Goal: Task Accomplishment & Management: Manage account settings

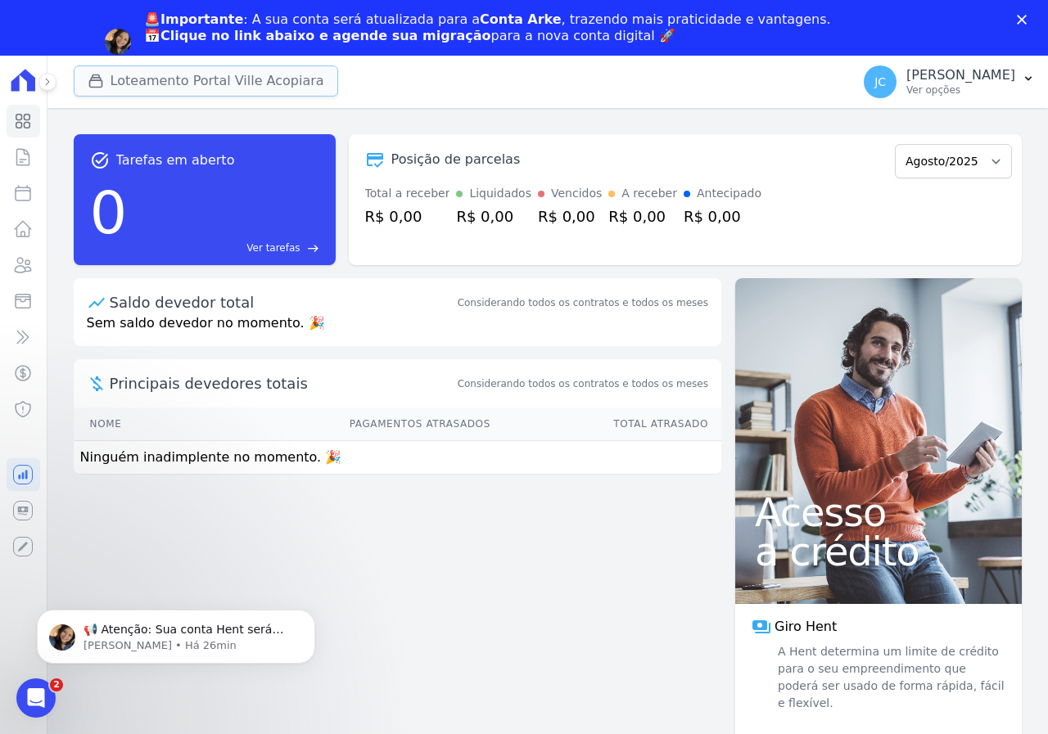
click at [220, 80] on button "Loteamento Portal Ville Acopiara" at bounding box center [206, 80] width 264 height 31
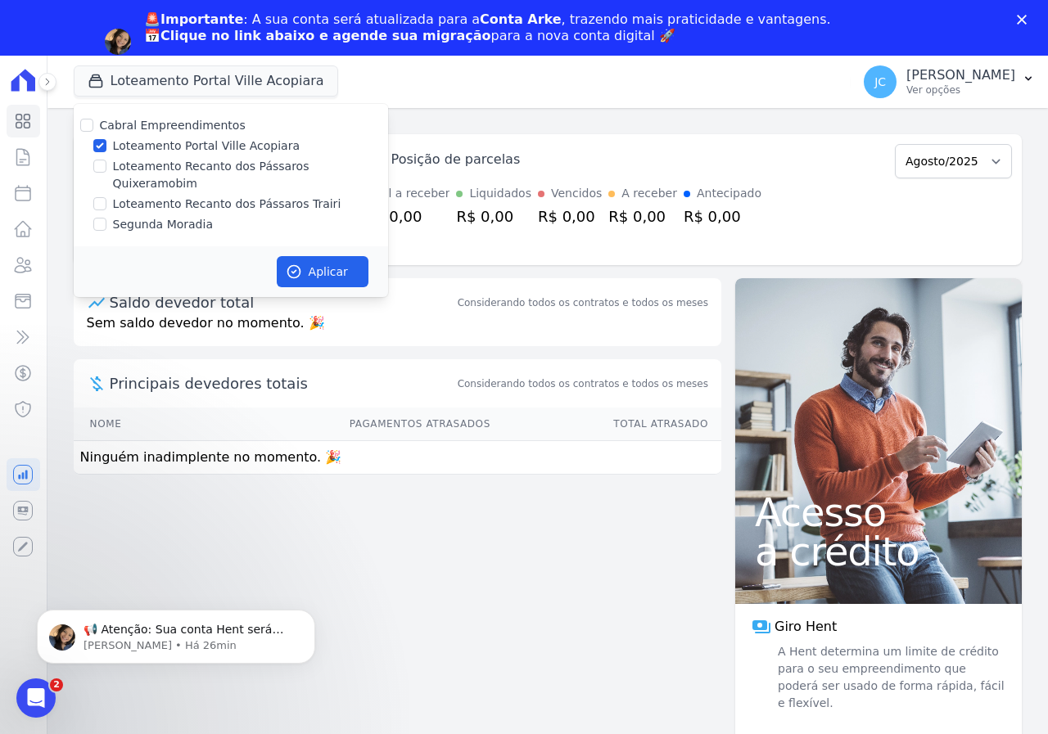
click at [151, 144] on label "Loteamento Portal Ville Acopiara" at bounding box center [206, 145] width 187 height 17
click at [106, 144] on input "Loteamento Portal Ville Acopiara" at bounding box center [99, 145] width 13 height 13
checkbox input "false"
click at [200, 165] on label "Loteamento Recanto dos Pássaros Quixeramobim" at bounding box center [250, 175] width 275 height 34
click at [106, 165] on input "Loteamento Recanto dos Pássaros Quixeramobim" at bounding box center [99, 166] width 13 height 13
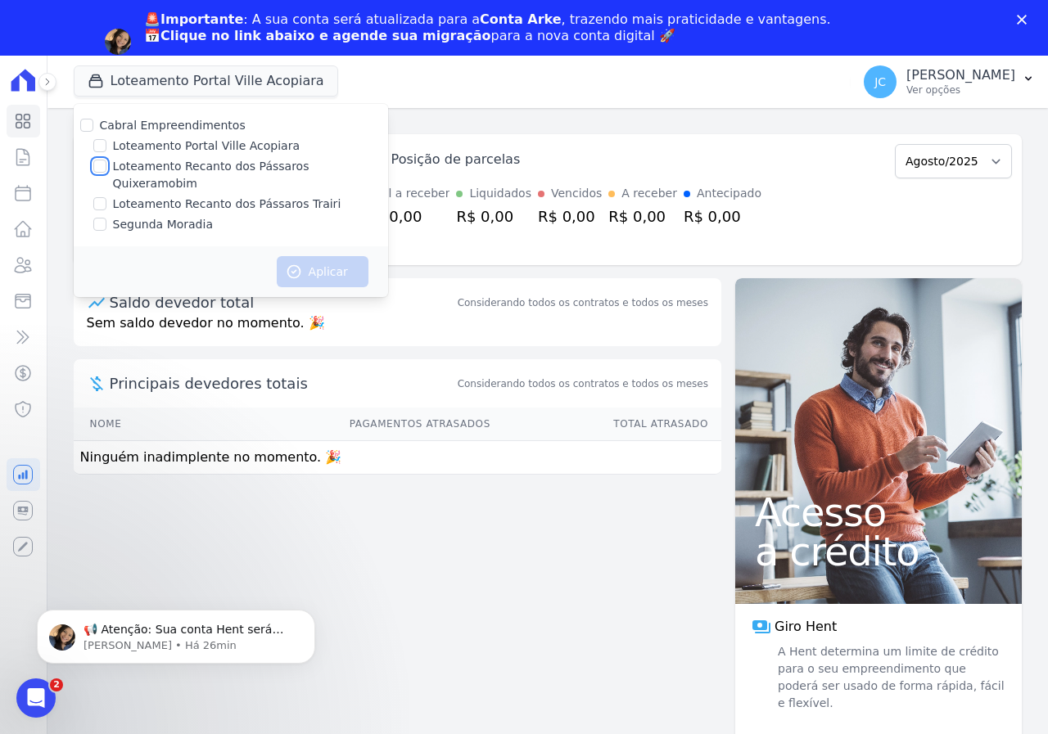
checkbox input "true"
click at [317, 256] on button "Aplicar" at bounding box center [323, 271] width 92 height 31
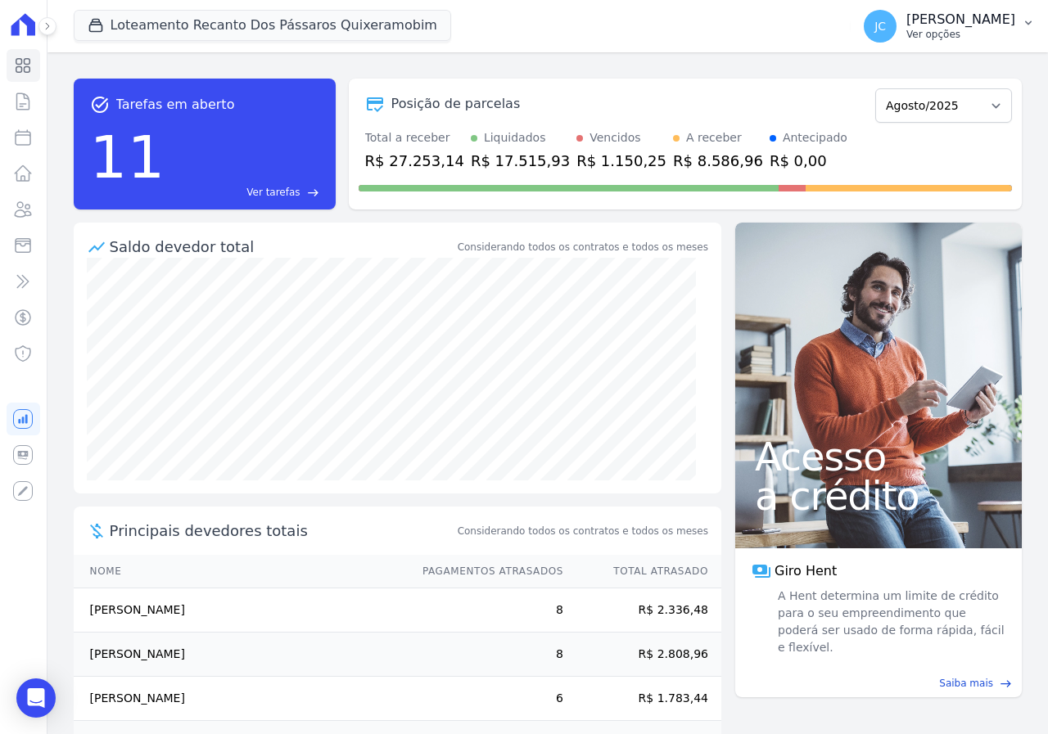
click at [1017, 18] on button "JC [PERSON_NAME] Ver opções" at bounding box center [948, 26] width 197 height 46
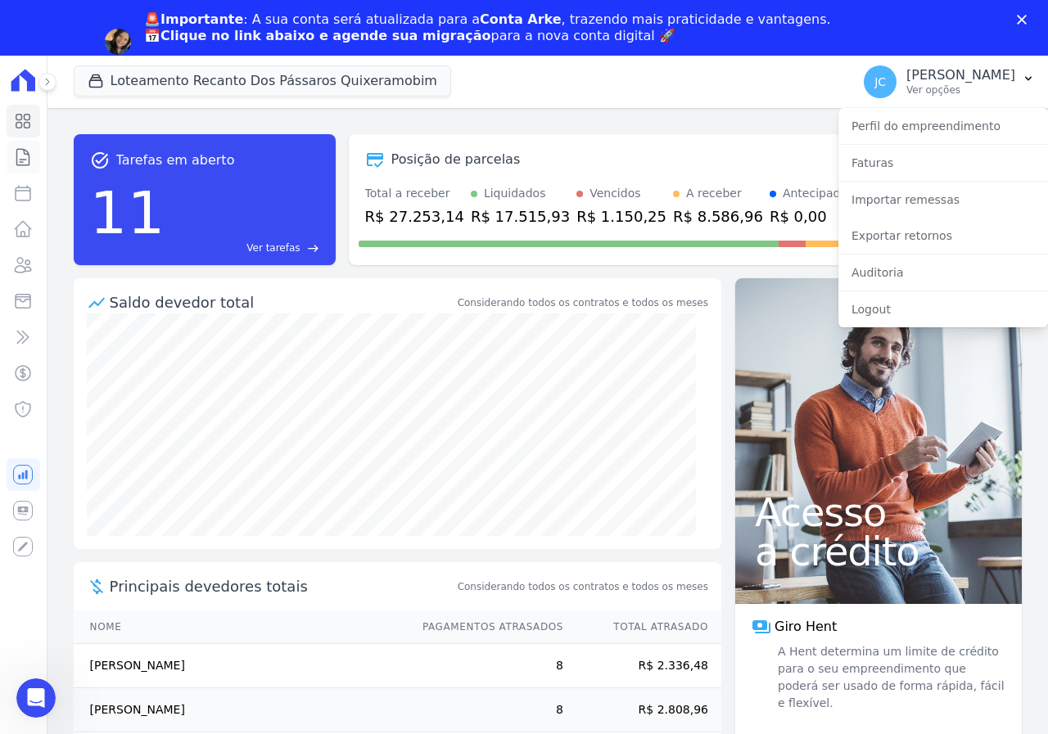
click at [30, 163] on icon at bounding box center [23, 157] width 20 height 20
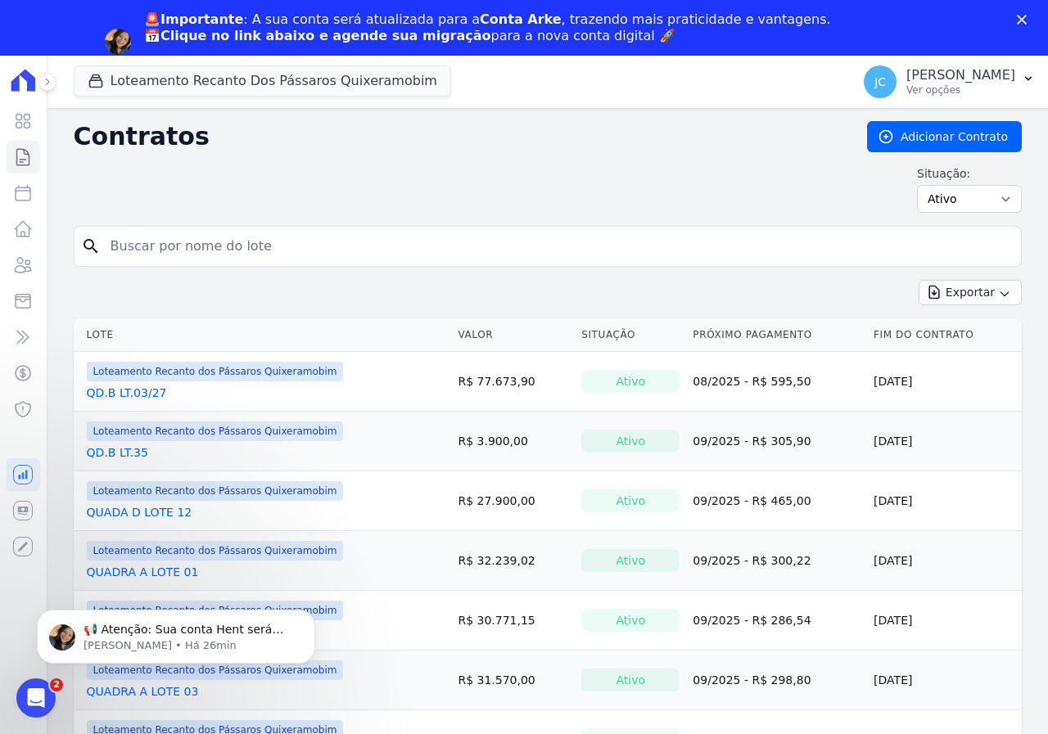
click at [170, 249] on input "search" at bounding box center [557, 246] width 913 height 33
type input "04"
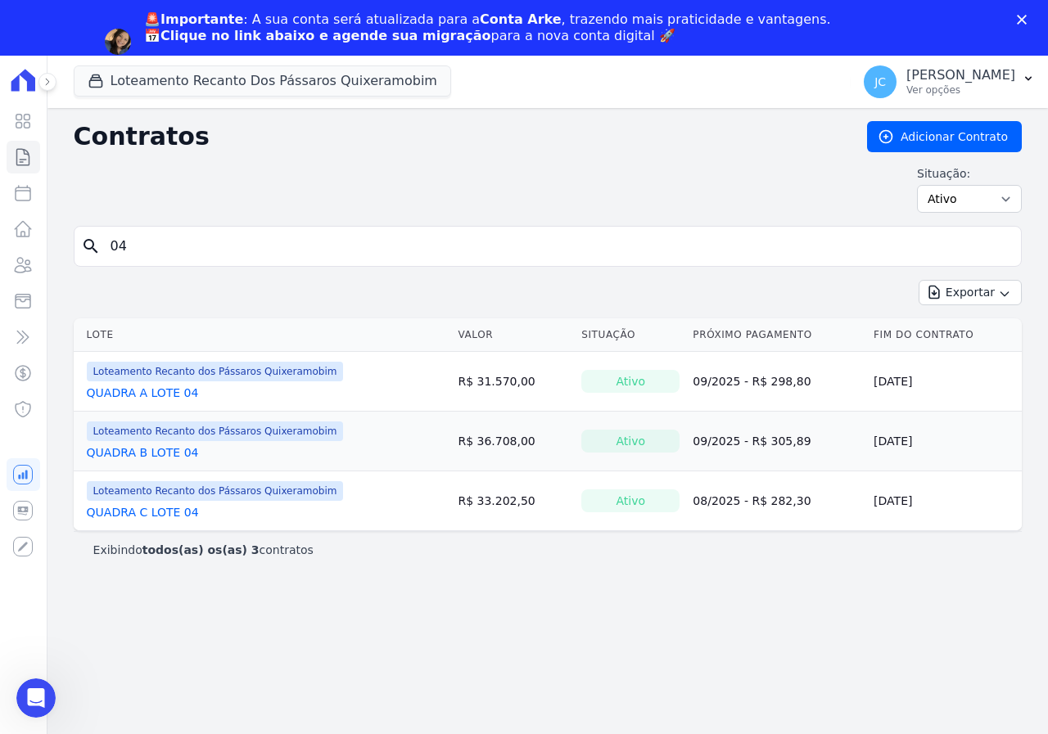
click at [159, 514] on link "QUADRA C LOTE 04" at bounding box center [143, 512] width 112 height 16
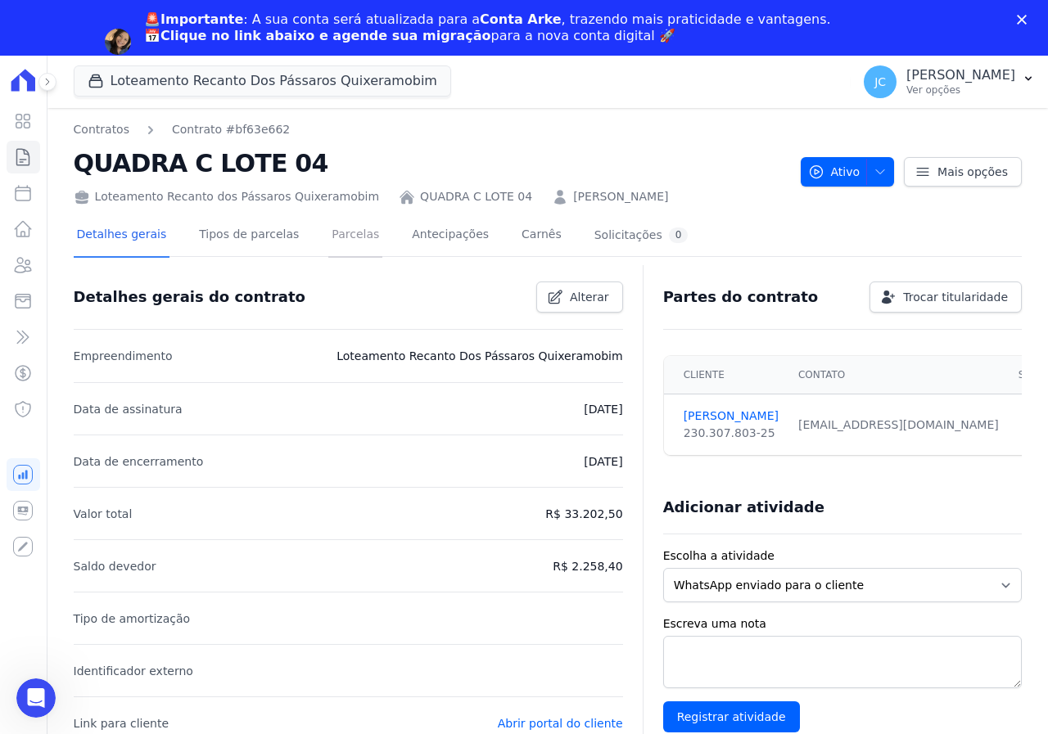
click at [328, 221] on link "Parcelas" at bounding box center [355, 235] width 54 height 43
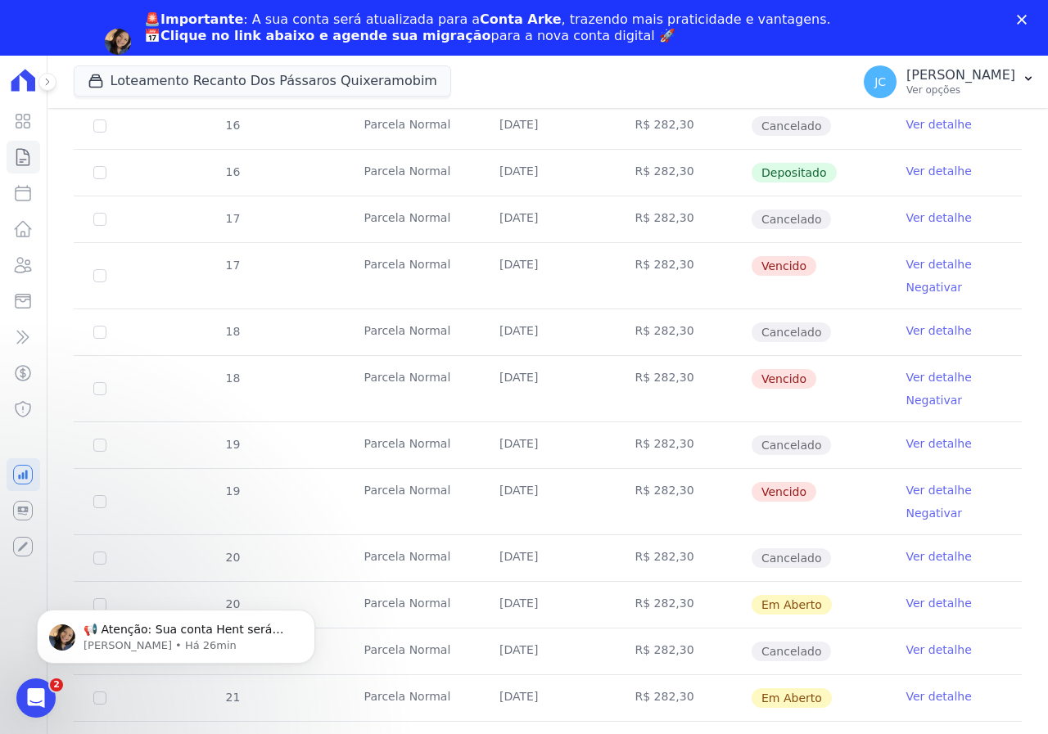
click at [930, 264] on link "Ver detalhe" at bounding box center [938, 264] width 65 height 16
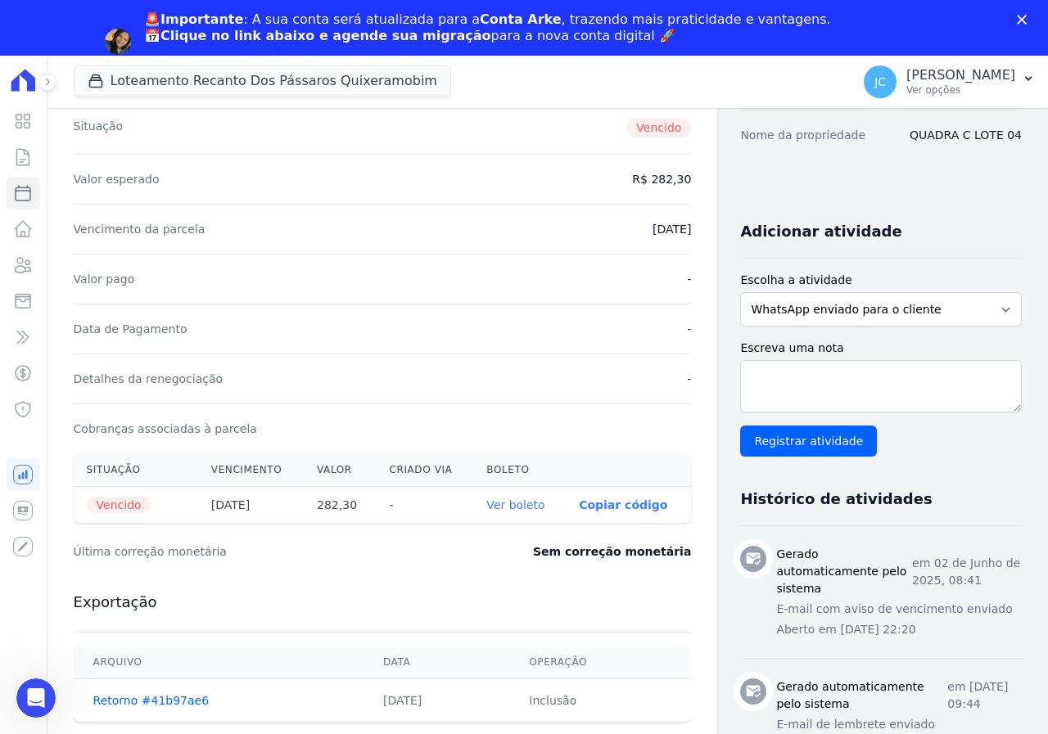
click at [490, 506] on link "Ver boleto" at bounding box center [515, 504] width 58 height 13
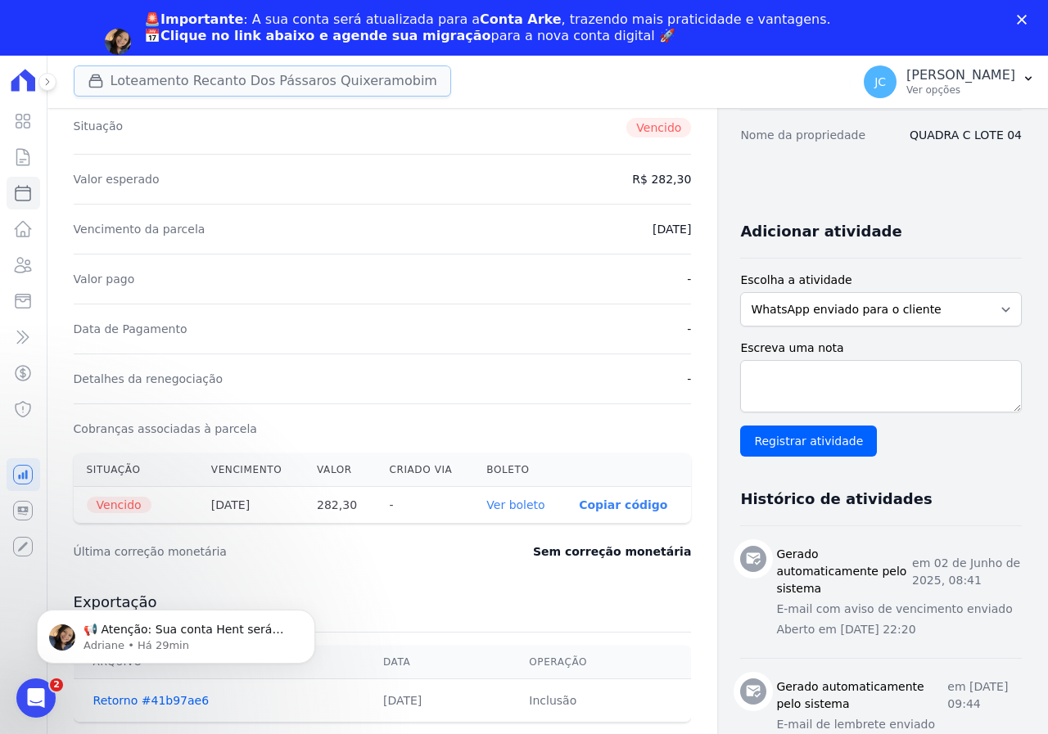
click at [230, 86] on button "Loteamento Recanto Dos Pássaros Quixeramobim" at bounding box center [262, 80] width 377 height 31
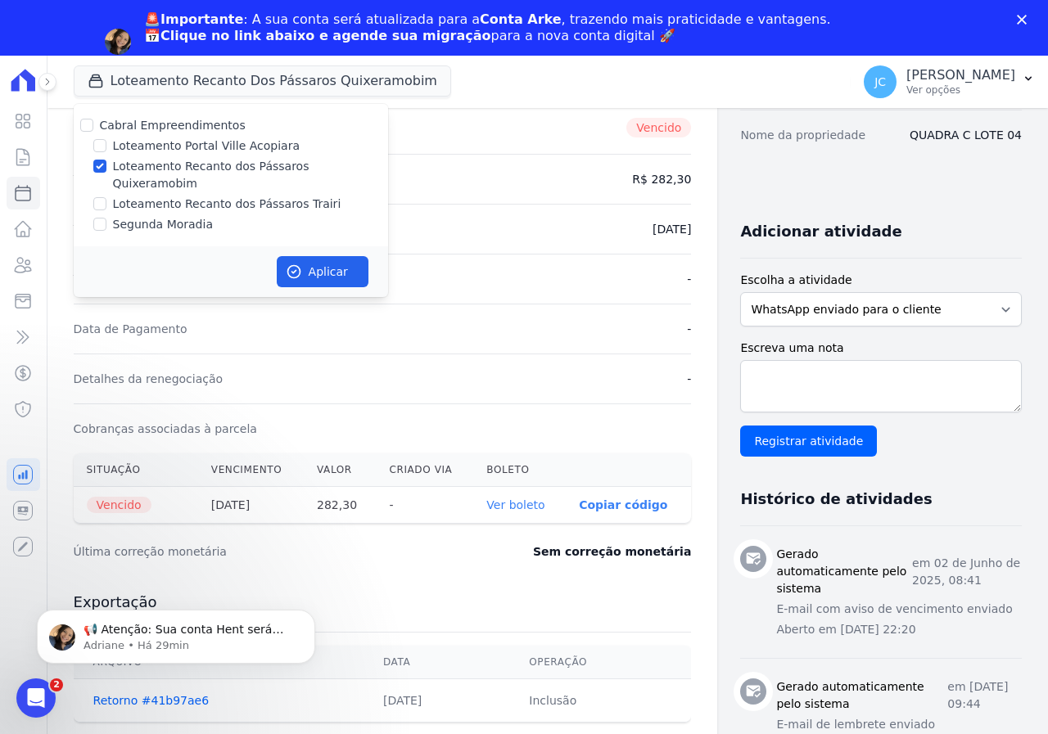
click at [172, 196] on label "Loteamento Recanto dos Pássaros Trairi" at bounding box center [227, 204] width 228 height 17
click at [106, 197] on input "Loteamento Recanto dos Pássaros Trairi" at bounding box center [99, 203] width 13 height 13
checkbox input "true"
click at [150, 172] on label "Loteamento Recanto dos Pássaros Quixeramobim" at bounding box center [250, 175] width 275 height 34
click at [106, 172] on input "Loteamento Recanto dos Pássaros Quixeramobim" at bounding box center [99, 166] width 13 height 13
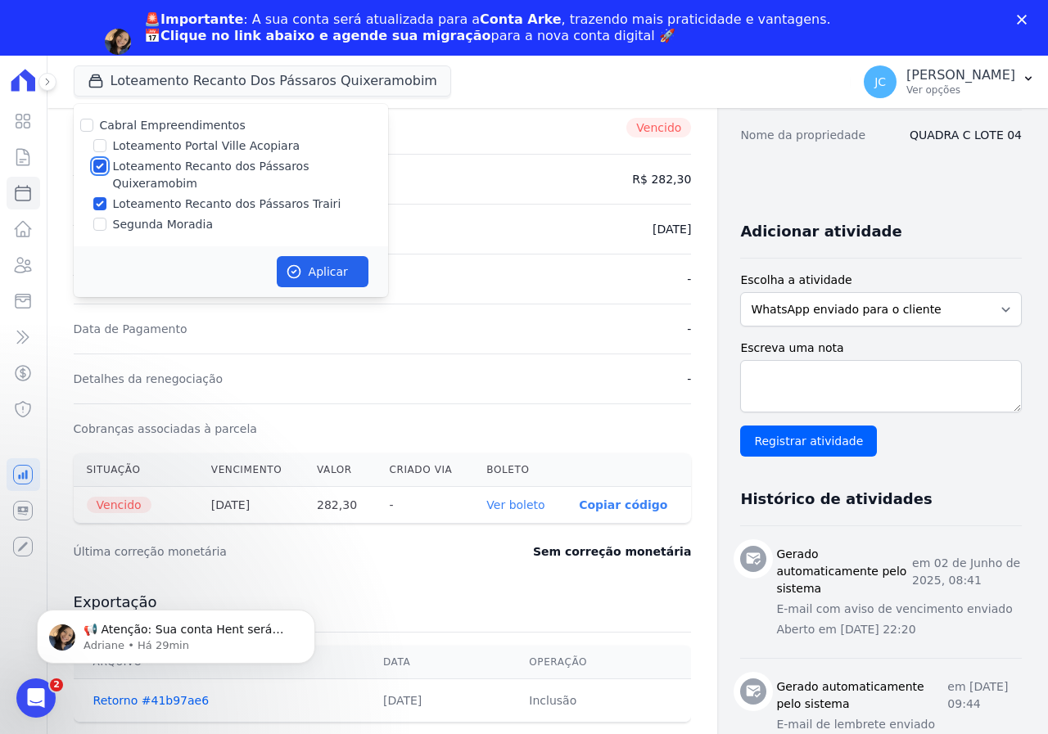
checkbox input "false"
click at [314, 256] on button "Aplicar" at bounding box center [323, 271] width 92 height 31
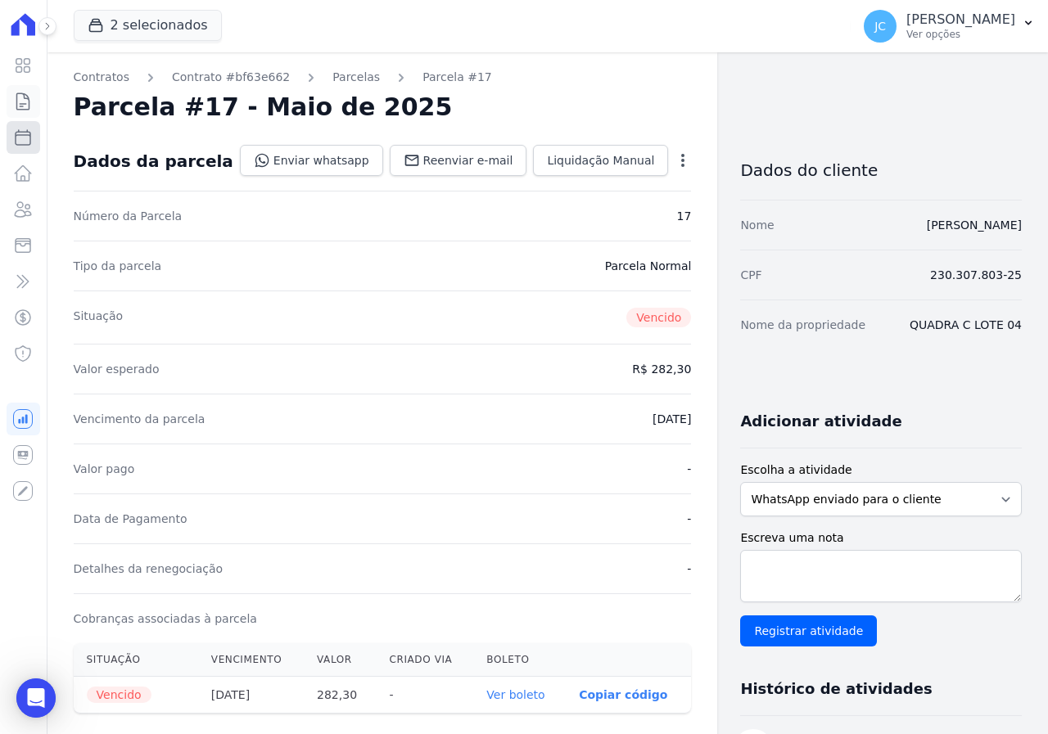
click at [32, 140] on ul "Visão Geral Contratos [GEOGRAPHIC_DATA] Lotes Clientes Minha Carteira Transferê…" at bounding box center [24, 209] width 34 height 321
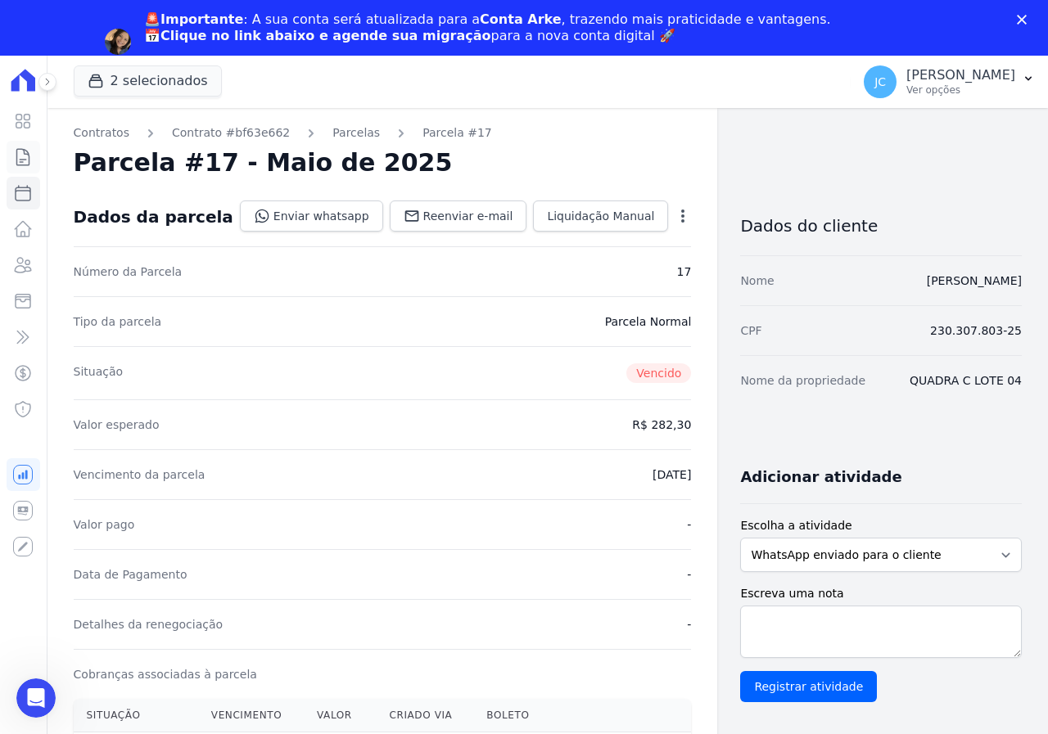
click at [32, 160] on icon at bounding box center [23, 157] width 20 height 20
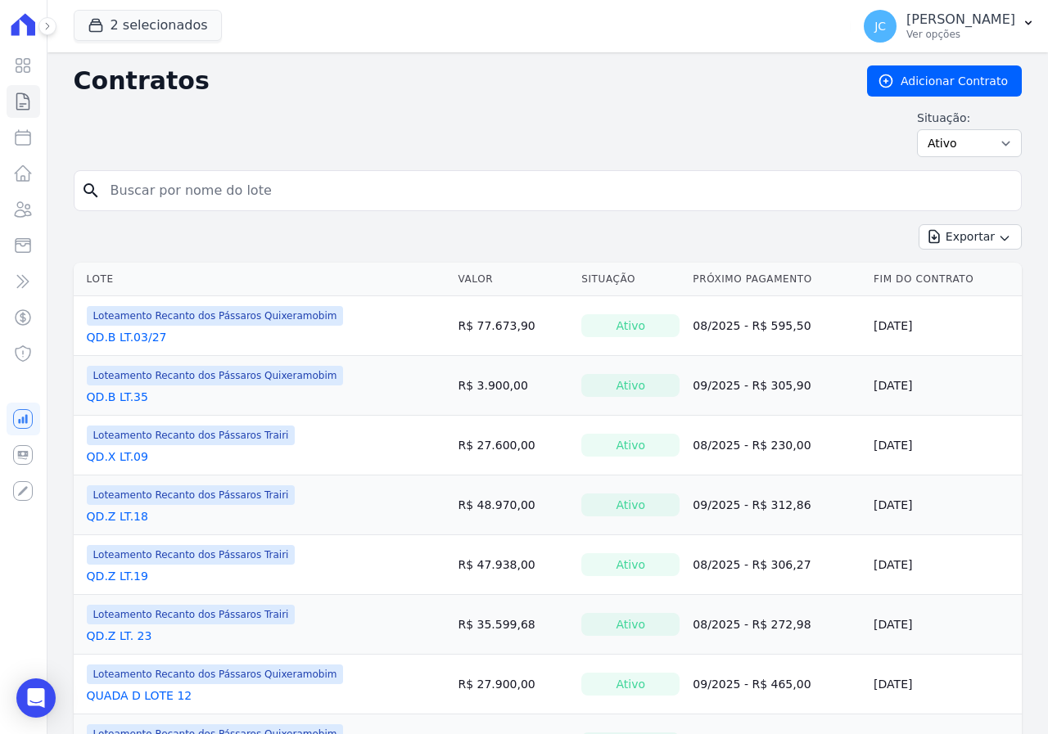
click at [162, 194] on input "search" at bounding box center [557, 190] width 913 height 33
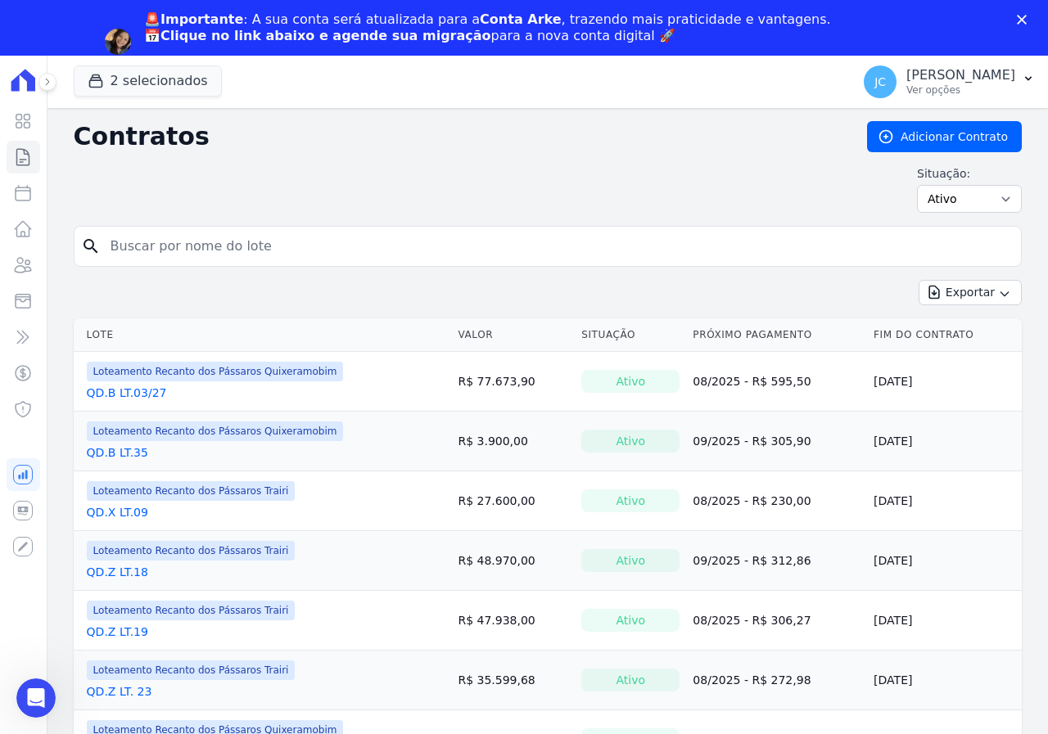
click at [162, 194] on div "Situação: Ativo Todos Pausado Distratado Rascunho Expirado Encerrado" at bounding box center [548, 188] width 948 height 47
click at [155, 239] on input "search" at bounding box center [557, 246] width 913 height 33
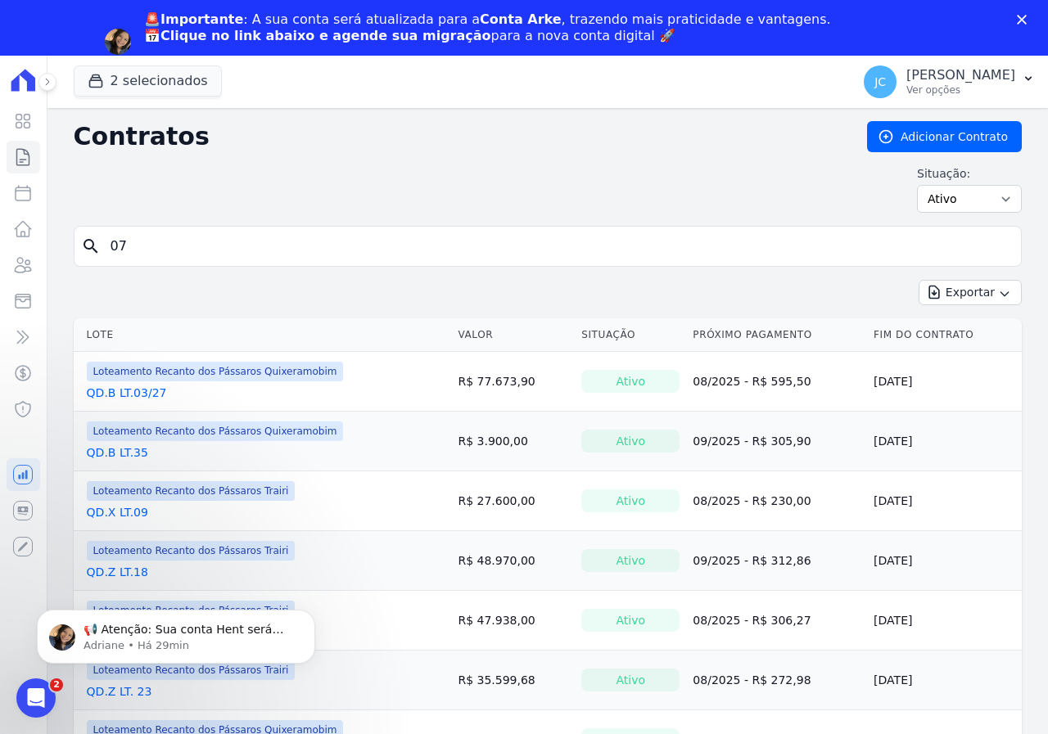
type input "07"
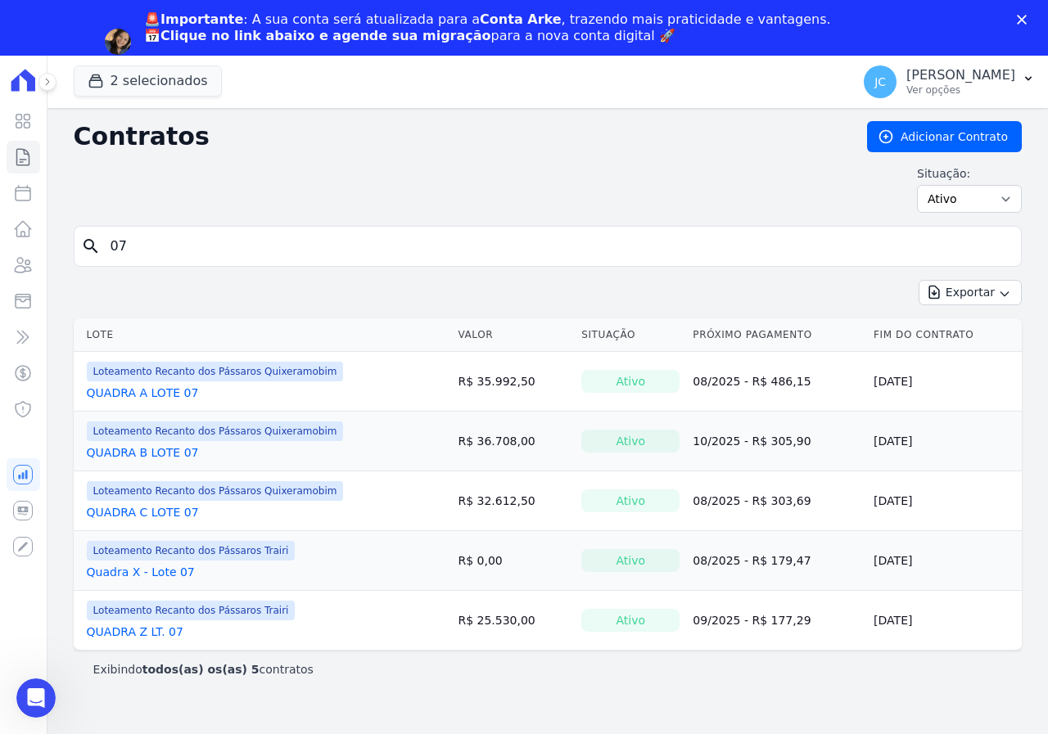
click at [152, 571] on link "Quadra X - Lote 07" at bounding box center [141, 572] width 108 height 16
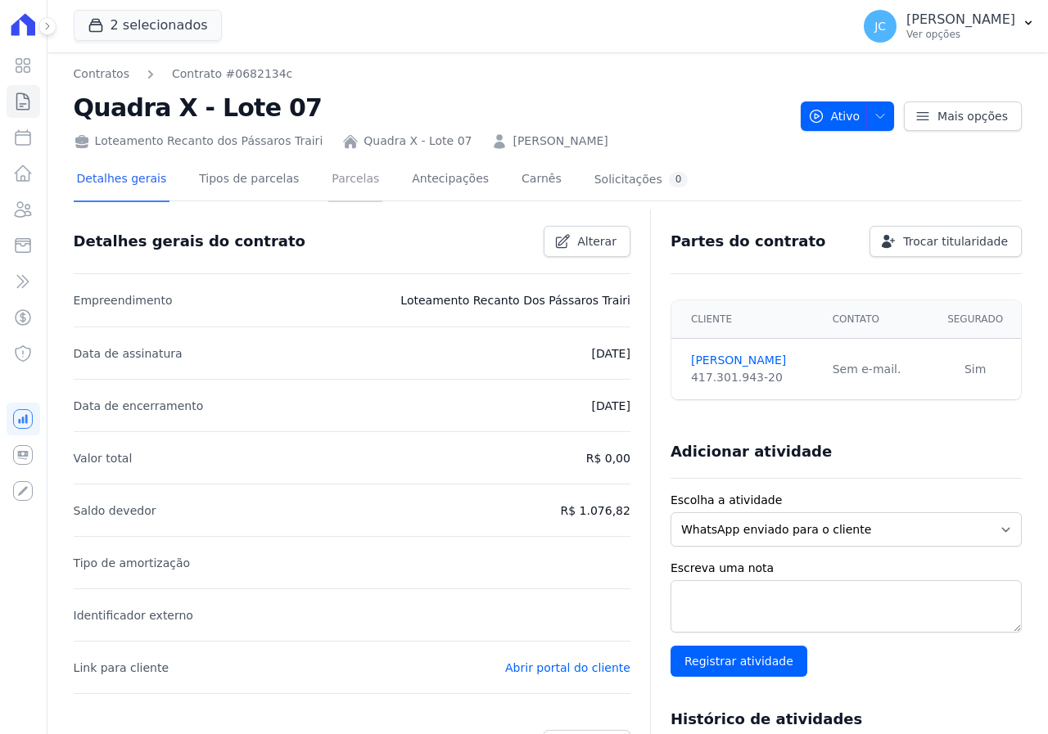
click at [341, 190] on link "Parcelas" at bounding box center [355, 180] width 54 height 43
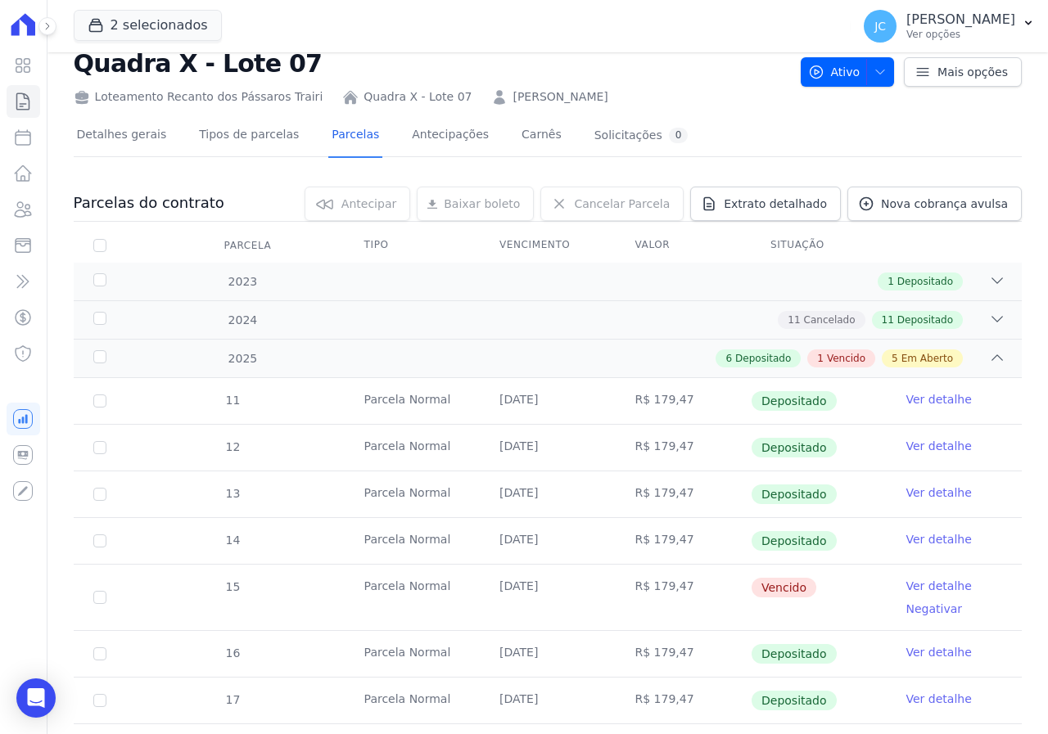
scroll to position [82, 0]
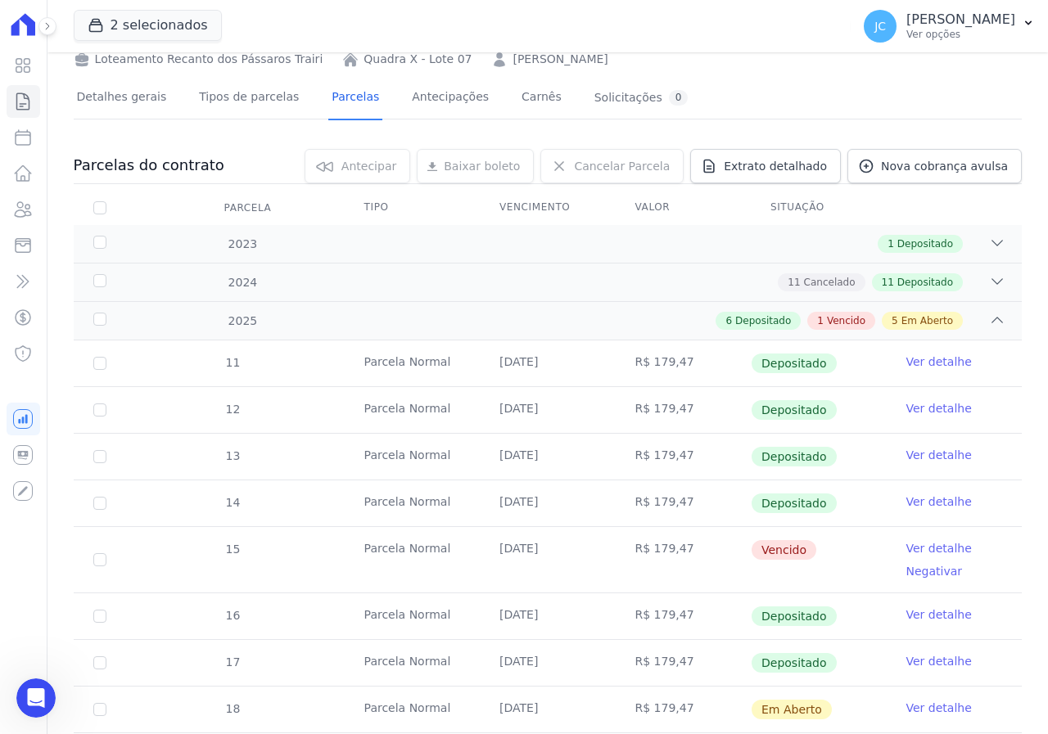
click at [926, 510] on link "Ver detalhe" at bounding box center [938, 502] width 65 height 16
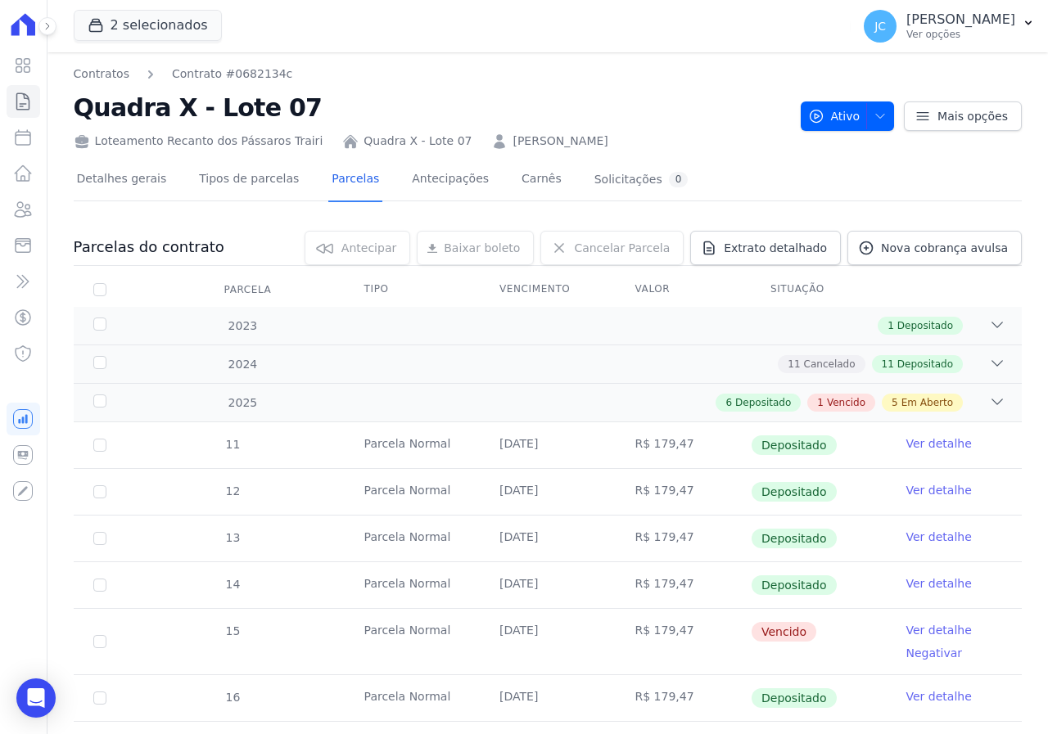
click at [940, 632] on link "Ver detalhe" at bounding box center [938, 630] width 65 height 16
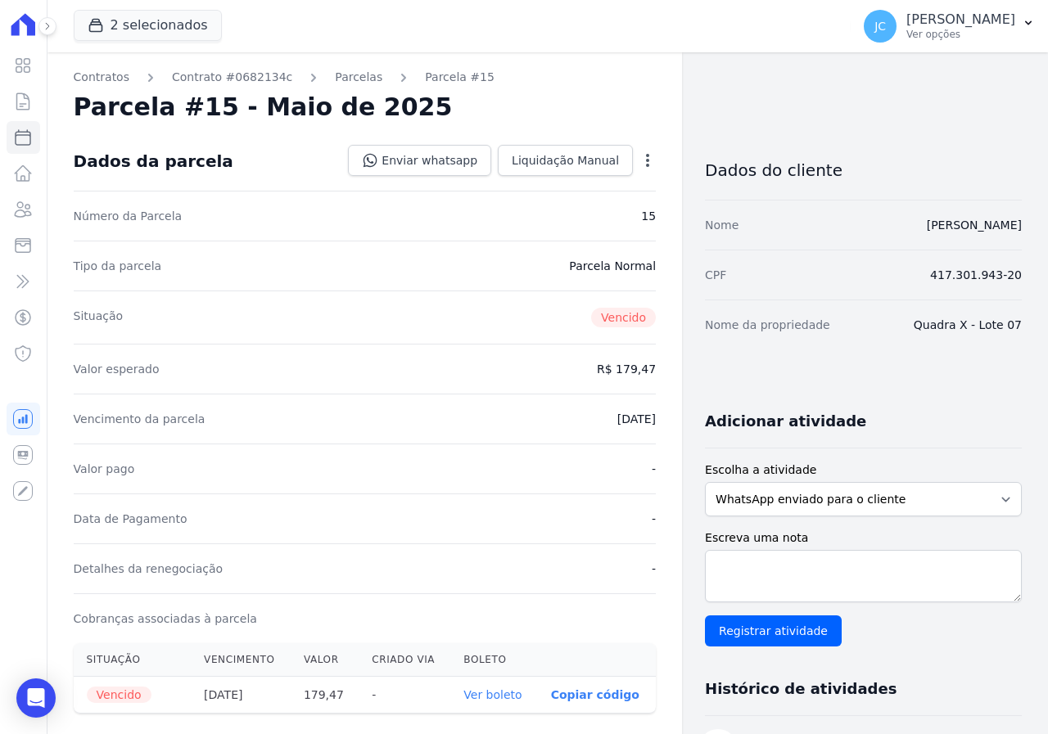
click at [468, 695] on link "Ver boleto" at bounding box center [492, 694] width 58 height 13
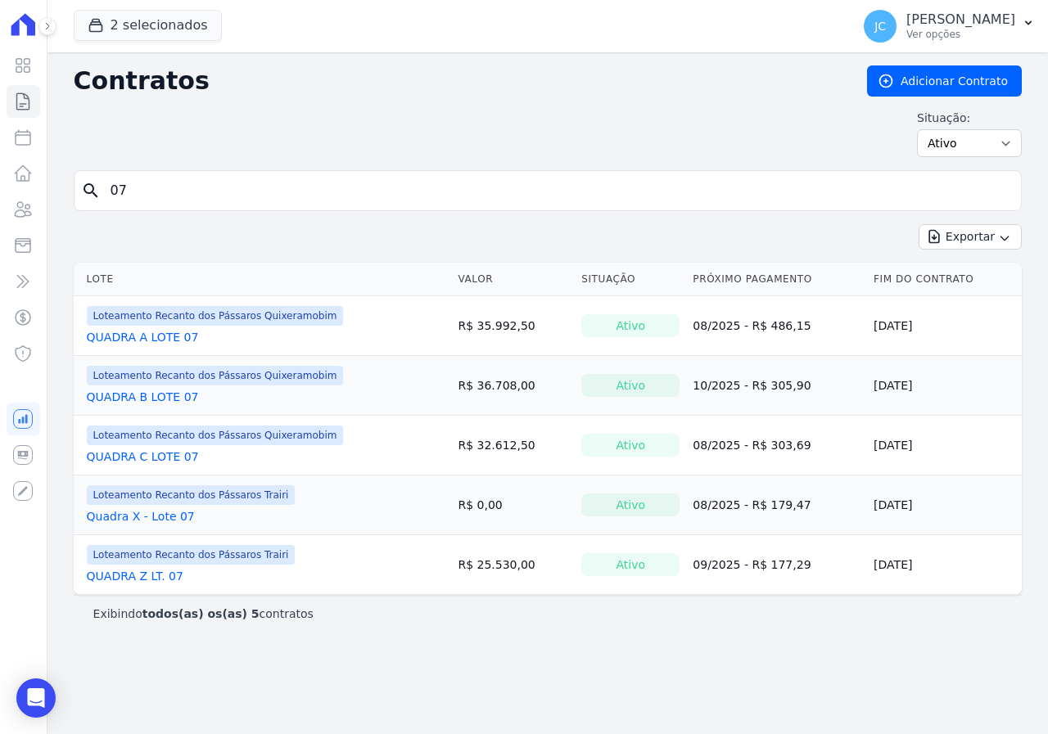
click at [160, 193] on input "07" at bounding box center [557, 190] width 913 height 33
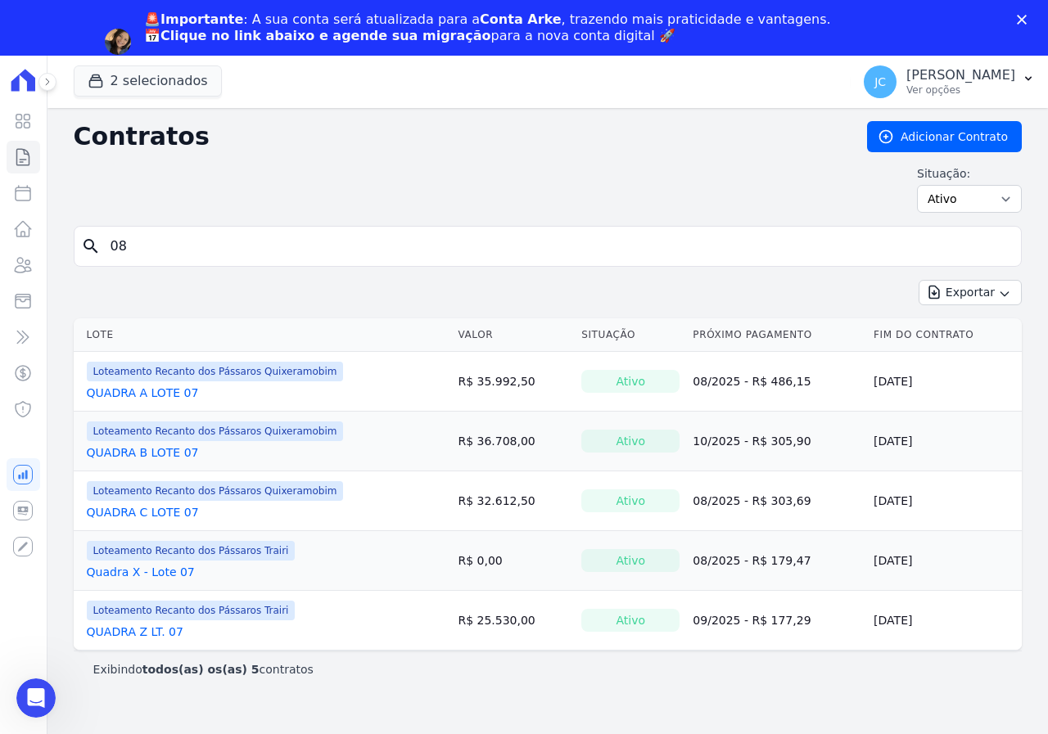
type input "08"
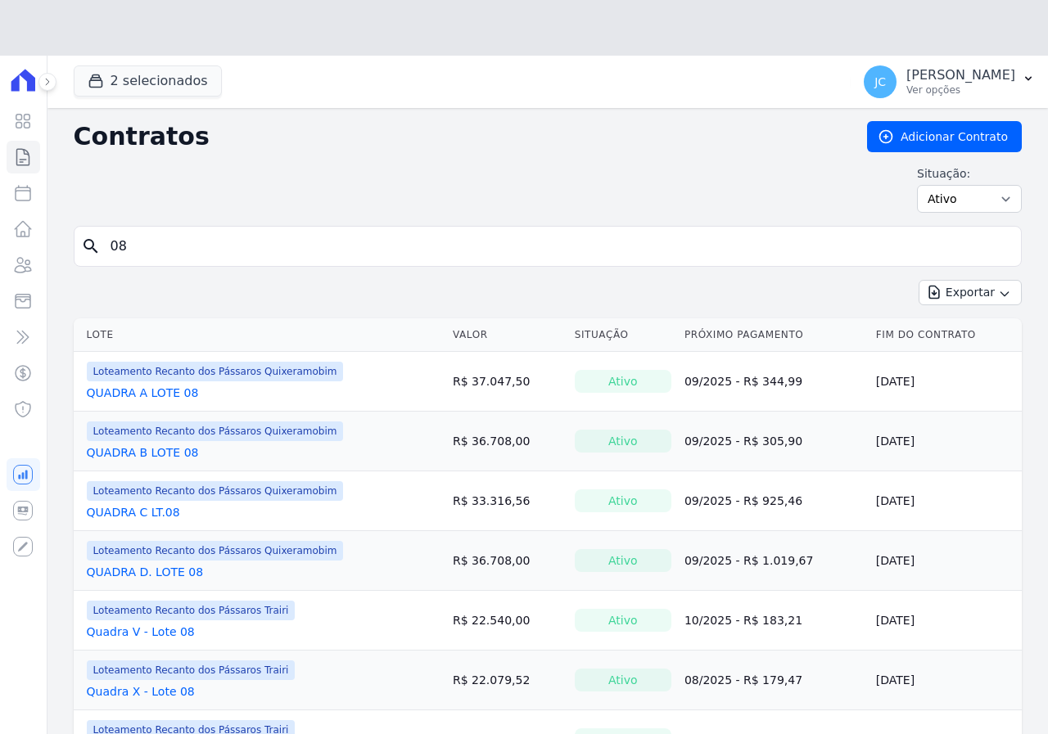
click at [147, 635] on tbody "Loteamento Recanto dos Pássaros Quixeramobim QUADRA A LOTE 08 R$ 37.047,50 Ativ…" at bounding box center [548, 561] width 948 height 418
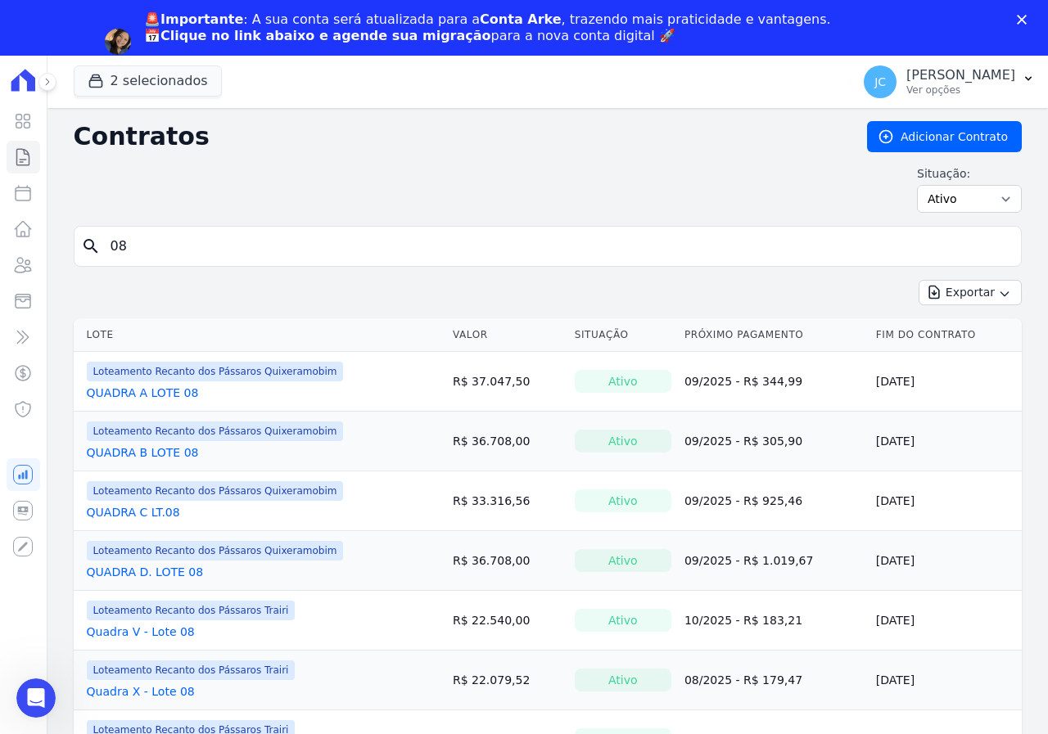
click at [146, 685] on link "Quadra X - Lote 08" at bounding box center [141, 691] width 108 height 16
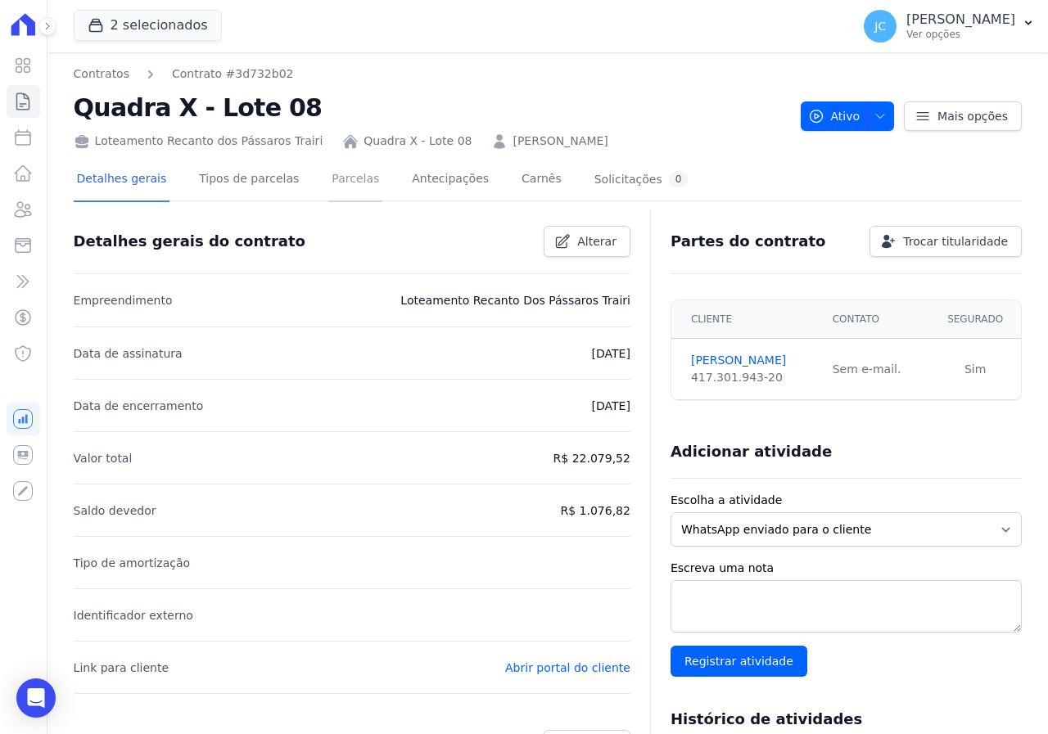
click at [329, 187] on link "Parcelas" at bounding box center [355, 180] width 54 height 43
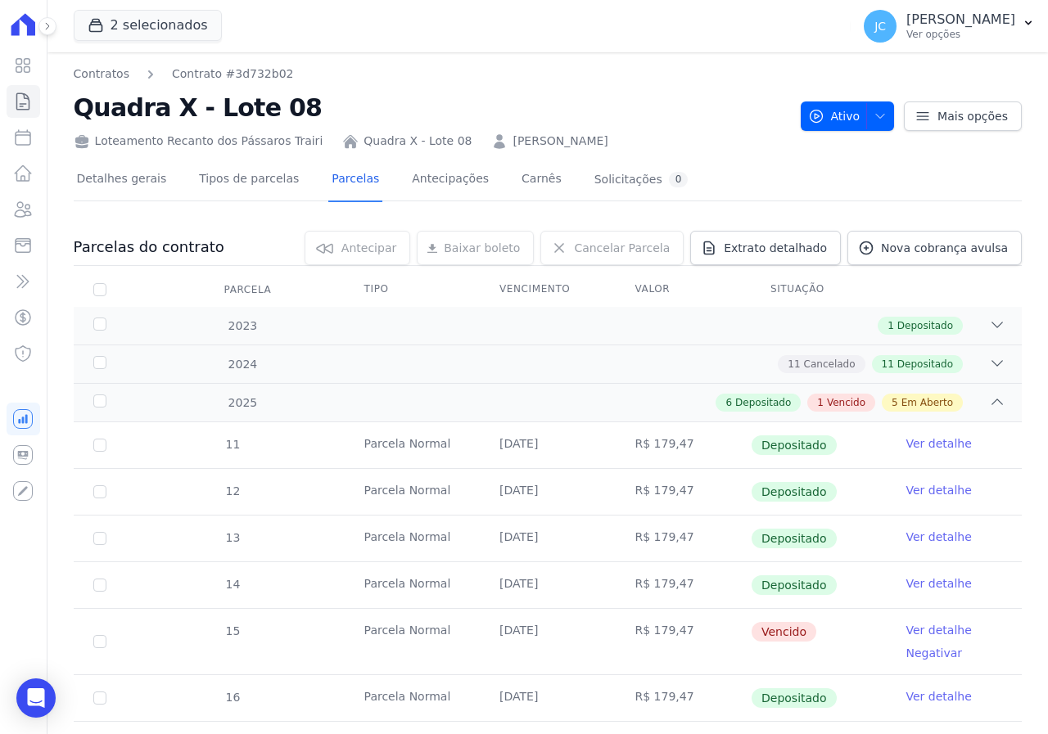
click at [925, 632] on link "Ver detalhe" at bounding box center [938, 630] width 65 height 16
click at [920, 626] on link "Ver detalhe" at bounding box center [938, 630] width 65 height 16
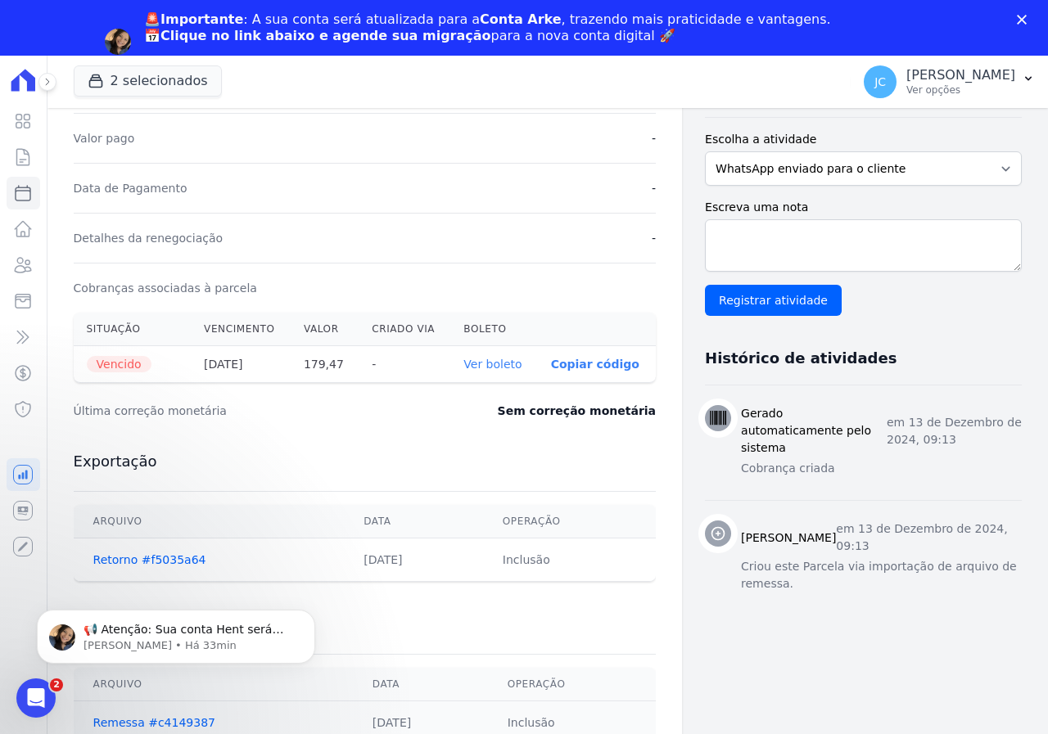
scroll to position [387, 0]
click at [496, 363] on link "Ver boleto" at bounding box center [492, 363] width 58 height 13
click at [483, 364] on link "Ver boleto" at bounding box center [492, 363] width 58 height 13
